Goal: Information Seeking & Learning: Learn about a topic

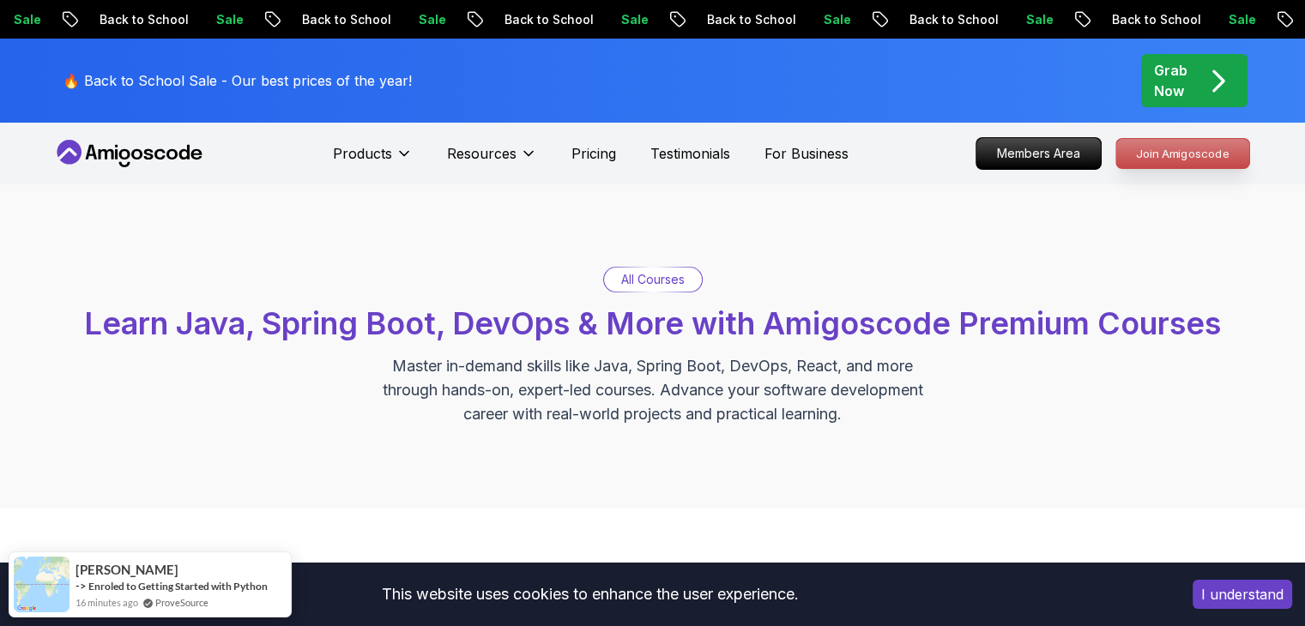
click at [1142, 148] on p "Join Amigoscode" at bounding box center [1182, 153] width 133 height 29
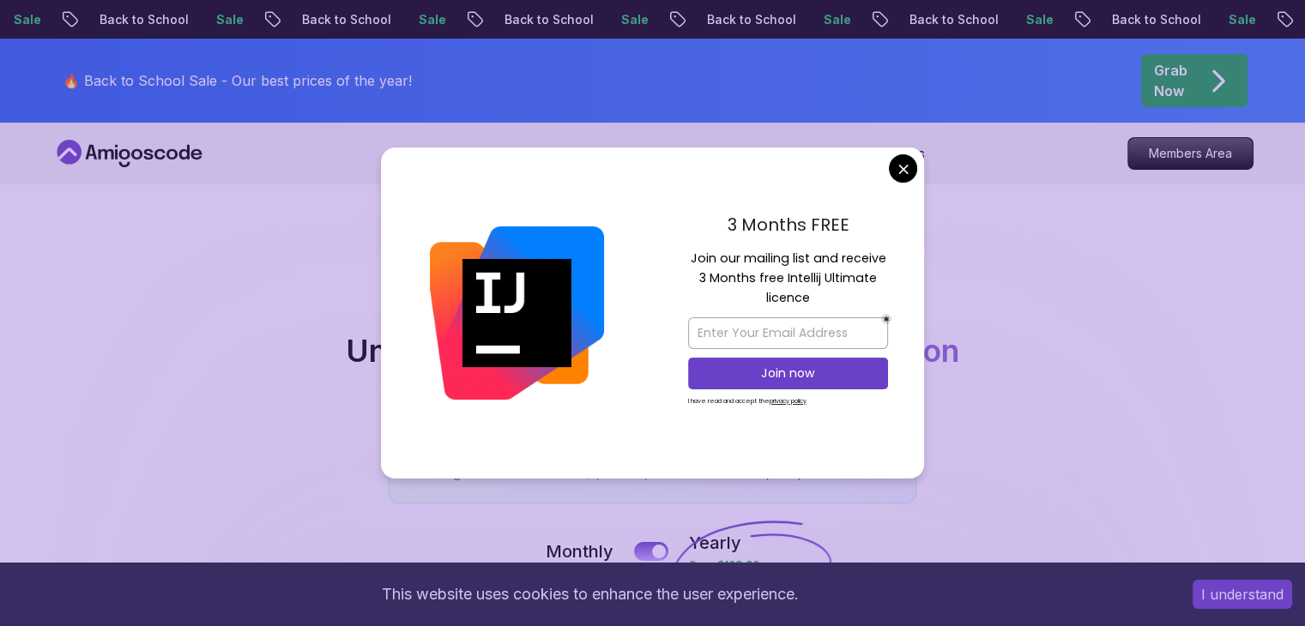
click at [916, 169] on div "3 Months FREE Join our mailing list and receive 3 Months free Intellij Ultimate…" at bounding box center [788, 313] width 272 height 331
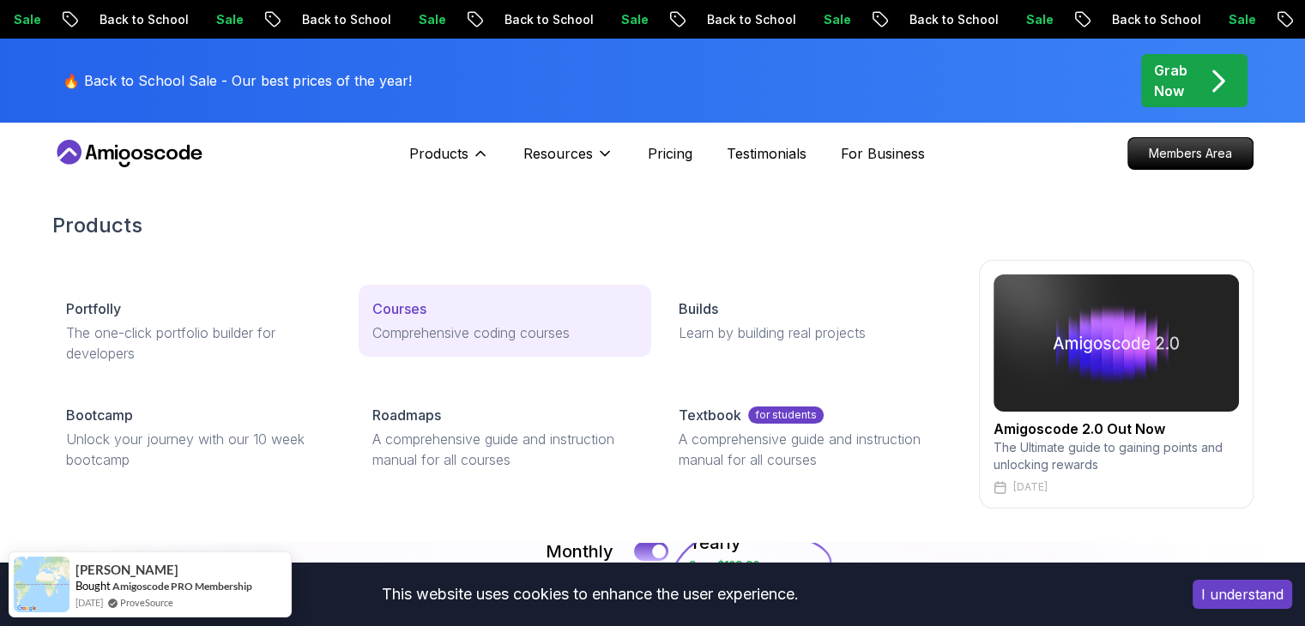
click at [455, 305] on div "Courses" at bounding box center [504, 309] width 265 height 21
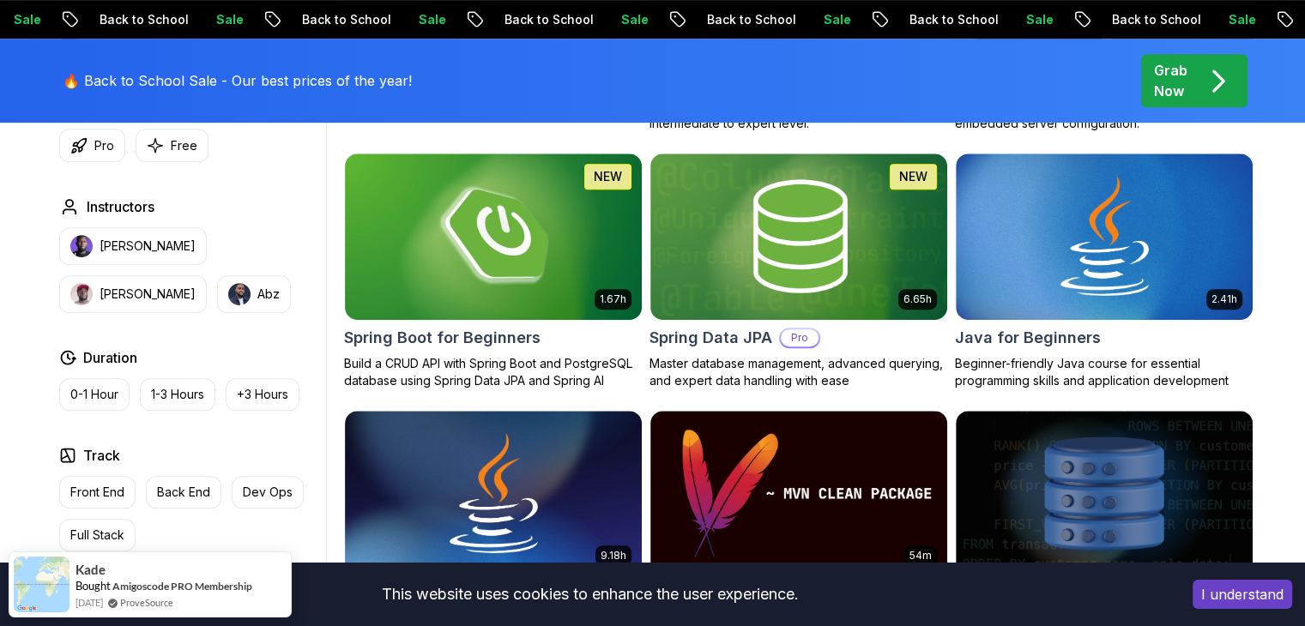
scroll to position [944, 0]
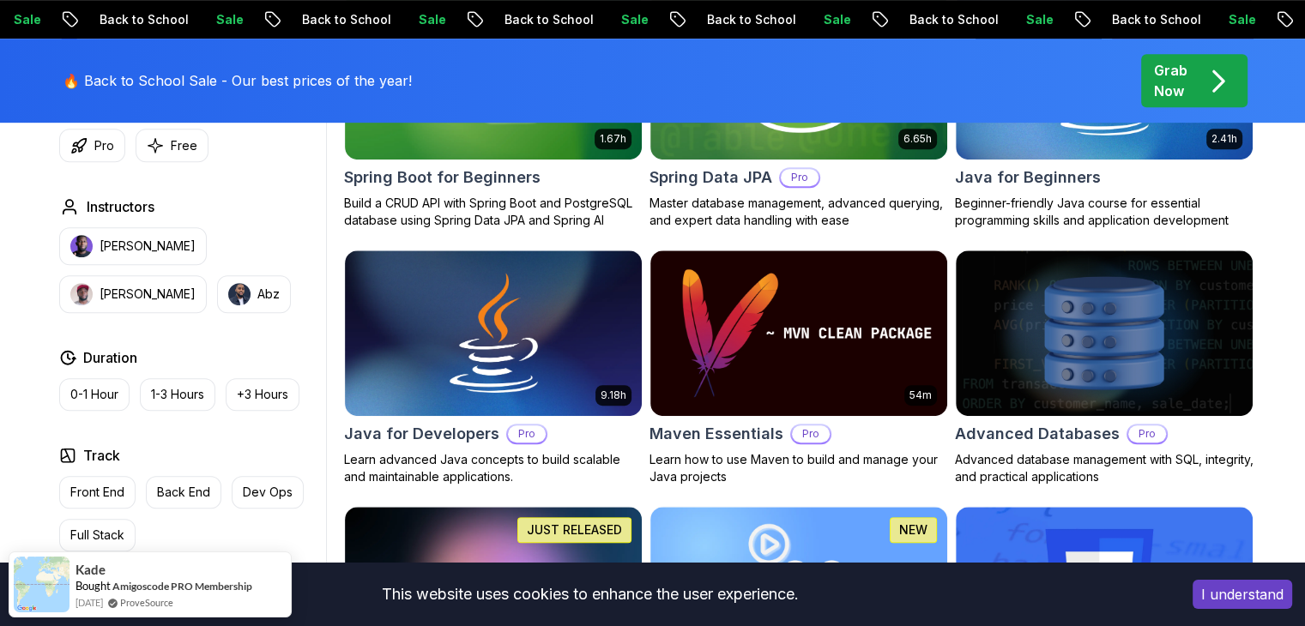
drag, startPoint x: 100, startPoint y: 526, endPoint x: 155, endPoint y: 508, distance: 58.6
click at [100, 527] on p "Full Stack" at bounding box center [97, 535] width 54 height 17
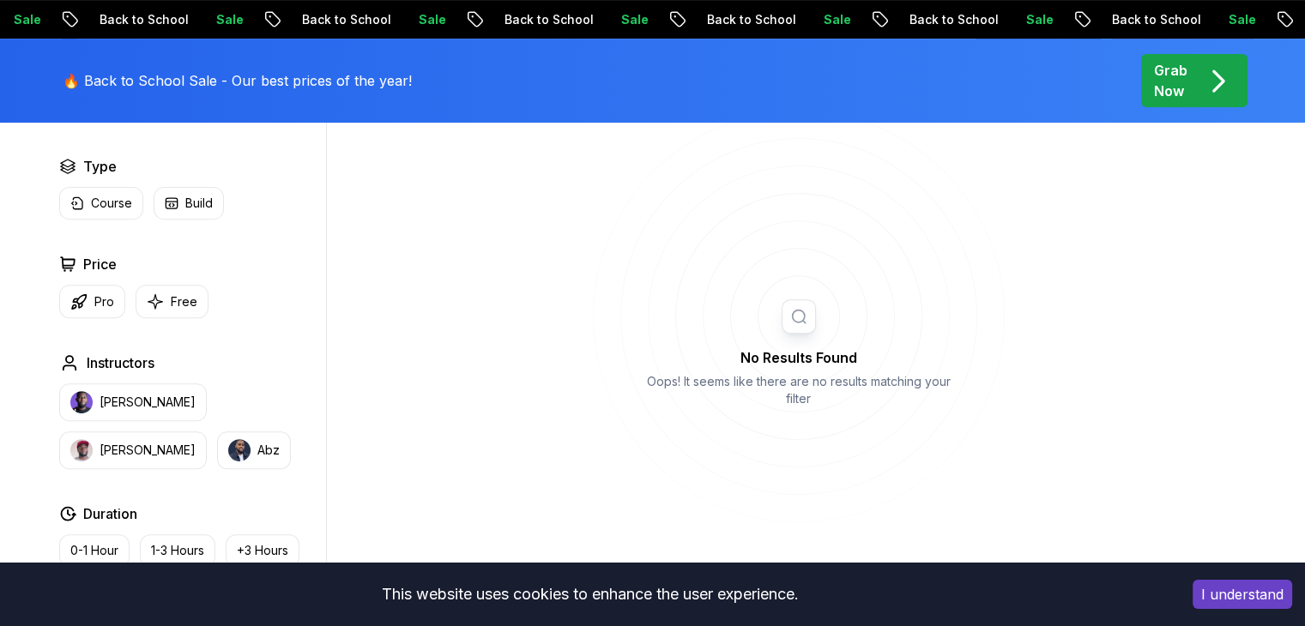
scroll to position [772, 0]
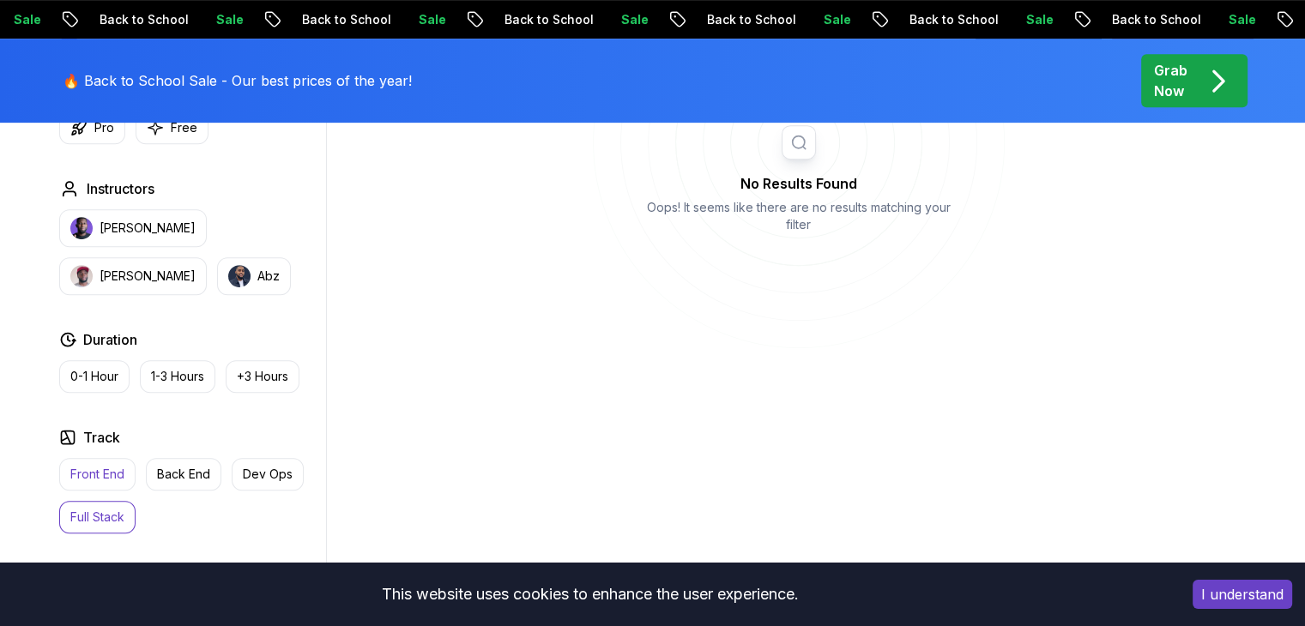
click at [118, 471] on p "Front End" at bounding box center [97, 474] width 54 height 17
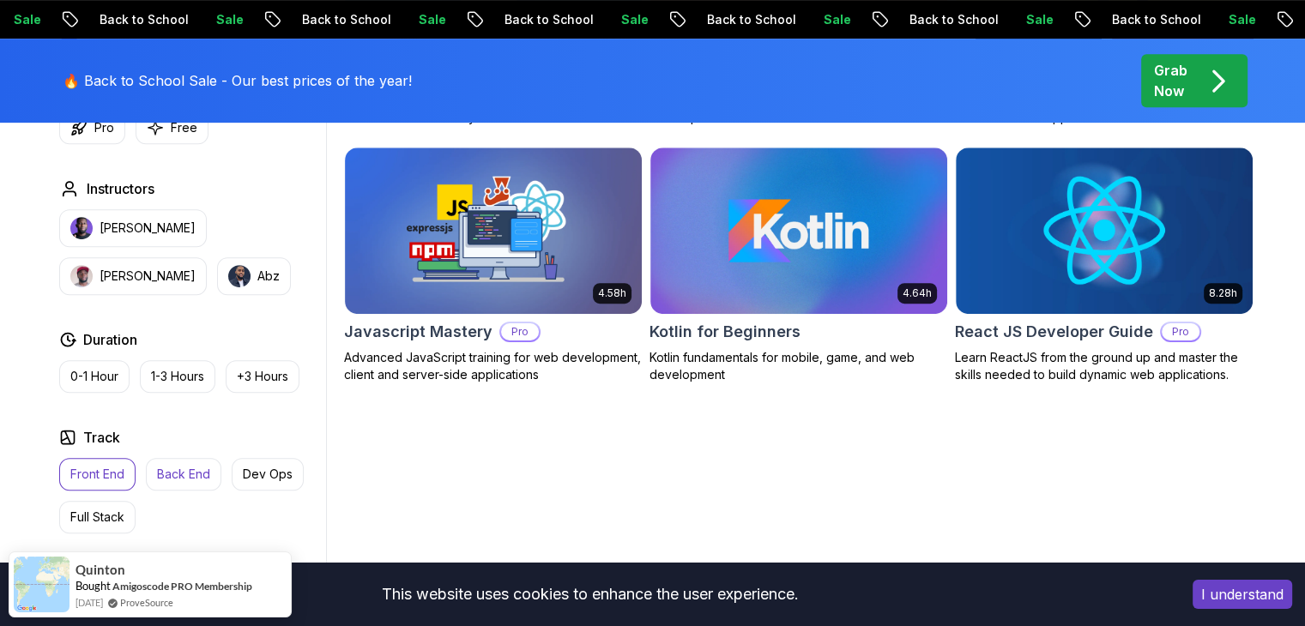
click at [158, 473] on p "Back End" at bounding box center [183, 474] width 53 height 17
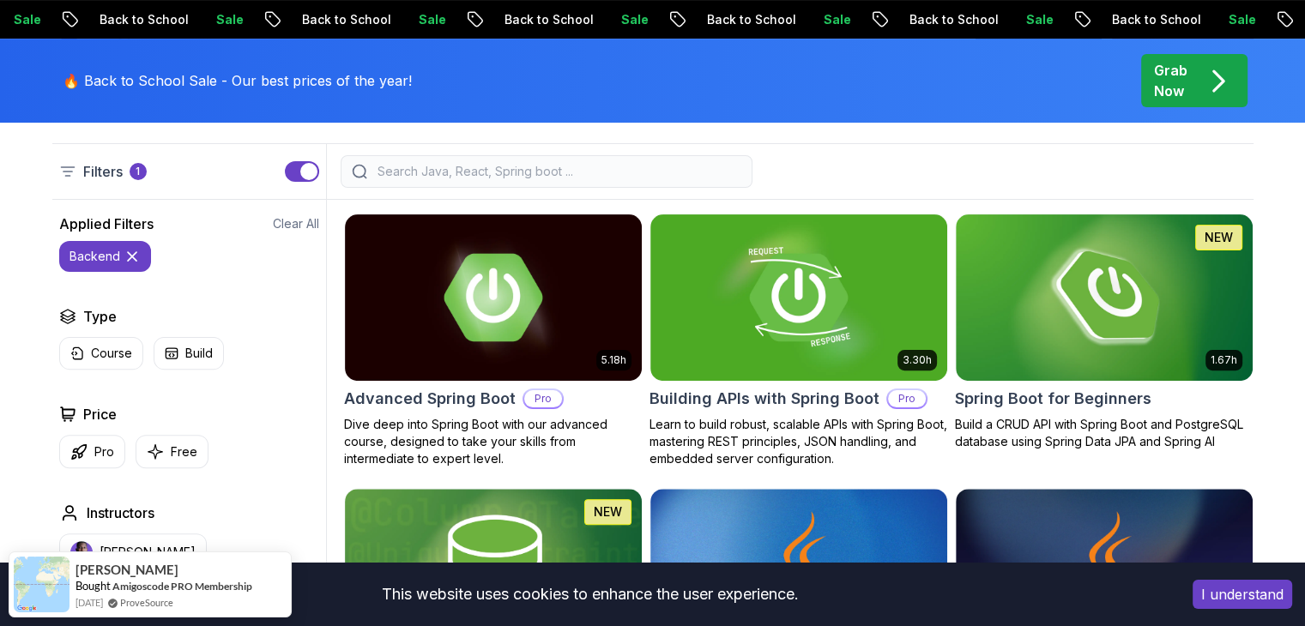
scroll to position [429, 0]
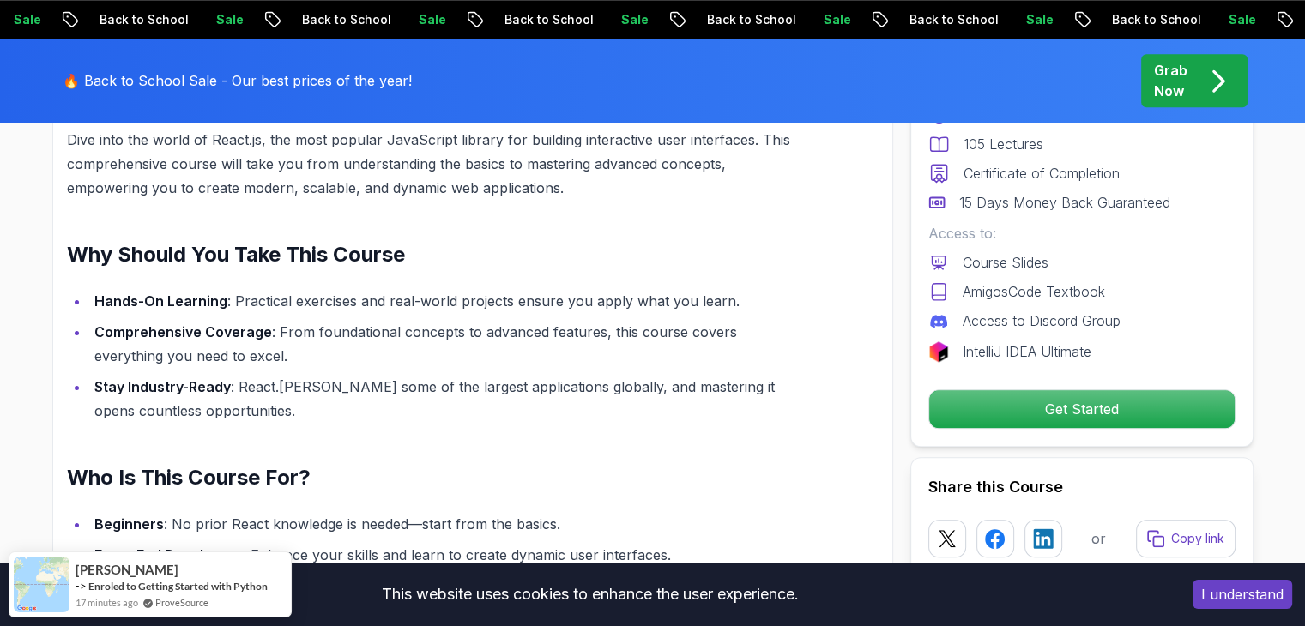
scroll to position [1716, 0]
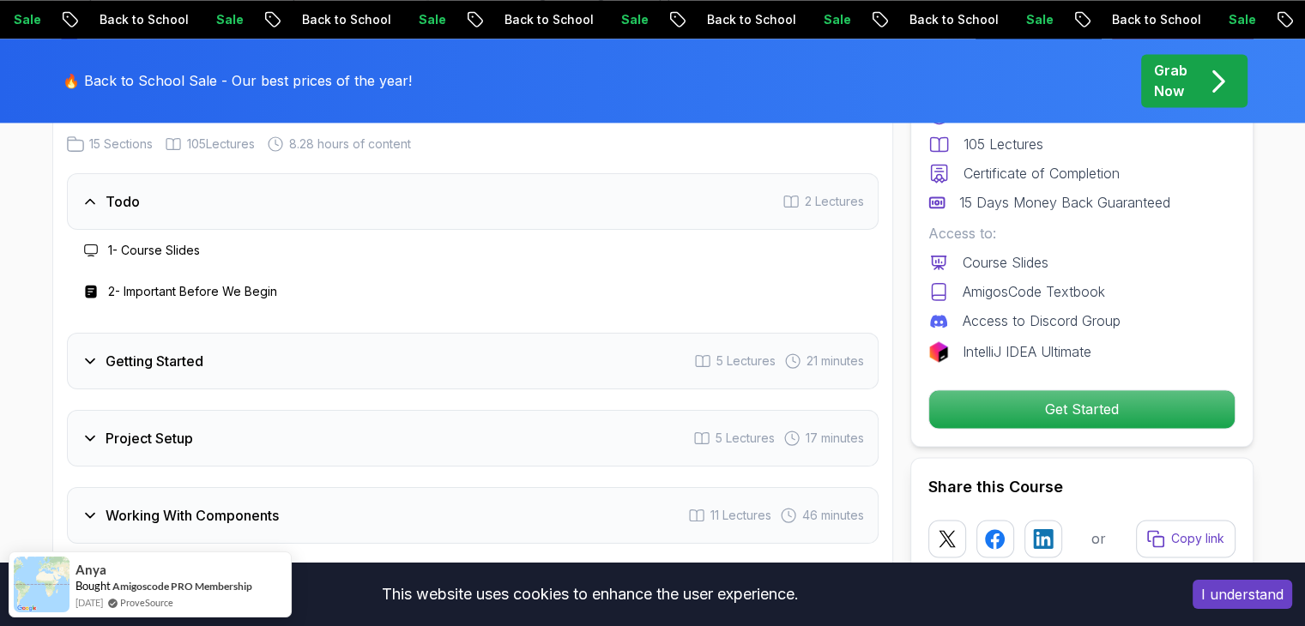
scroll to position [2660, 0]
